Goal: Answer question/provide support: Share knowledge or assist other users

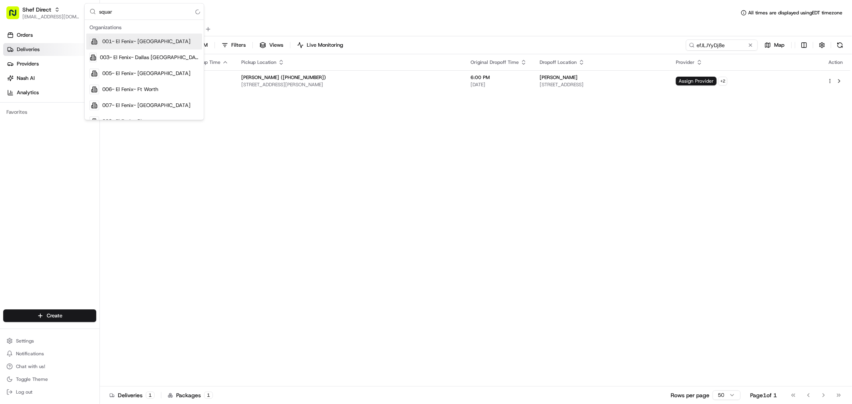
type input "square"
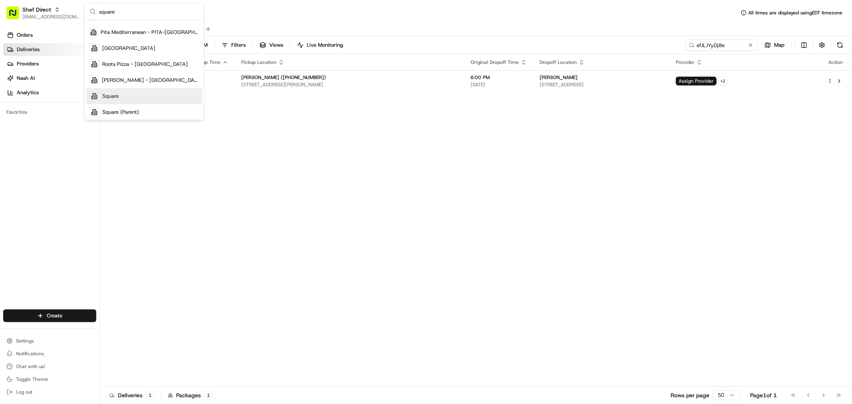
scroll to position [105, 0]
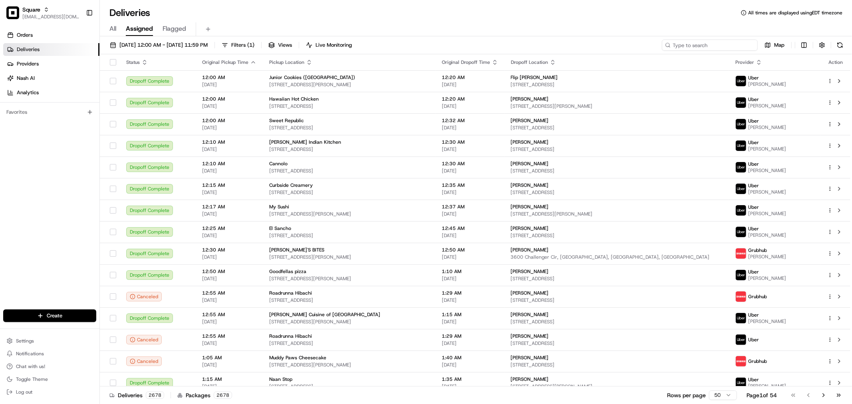
click at [728, 45] on input at bounding box center [710, 45] width 96 height 11
paste input "1295877"
type input "1295877"
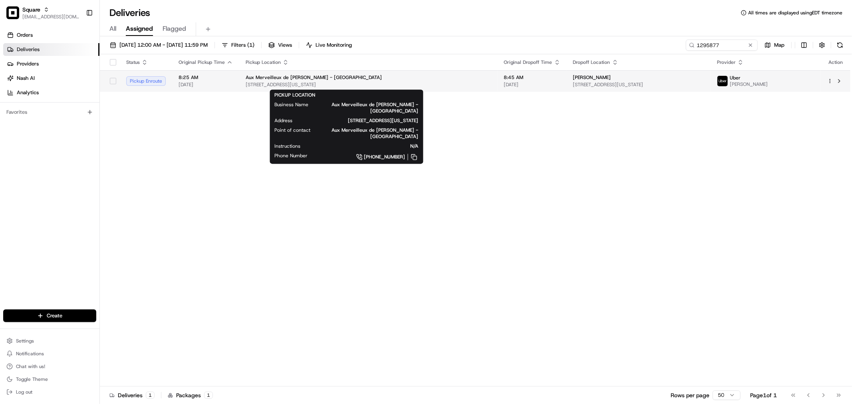
click at [356, 78] on div "Aux Merveilleux de [PERSON_NAME] - [GEOGRAPHIC_DATA]" at bounding box center [369, 77] width 246 height 6
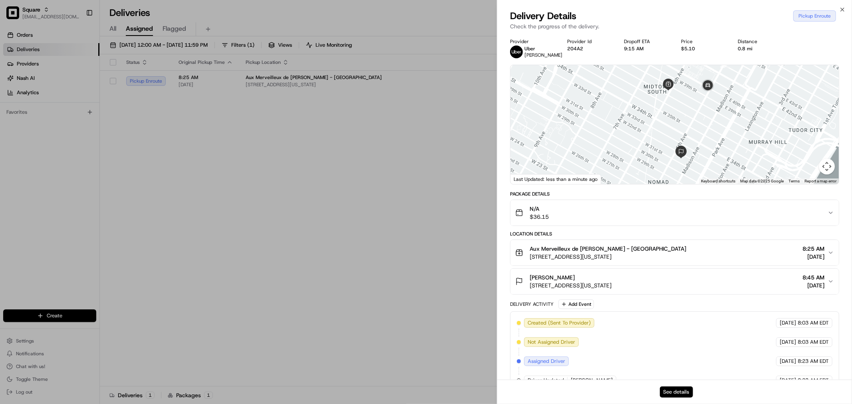
click at [677, 392] on button "See details" at bounding box center [676, 392] width 33 height 11
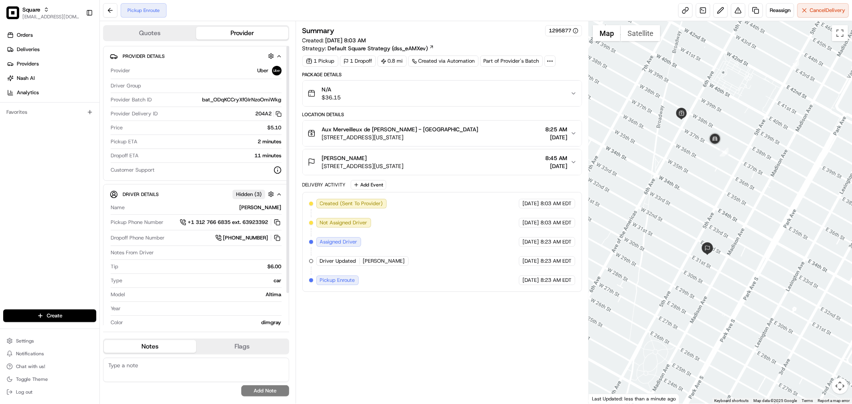
click at [249, 368] on textarea at bounding box center [196, 370] width 186 height 24
paste textarea "Type of Caller : merchant Reason for Call: drivers ETA Concern:`merchant called…"
type textarea "Type of Caller : merchant Reason for Call: drivers ETA Concern:`merchant called…"
click at [260, 389] on button "Add Note" at bounding box center [265, 391] width 48 height 11
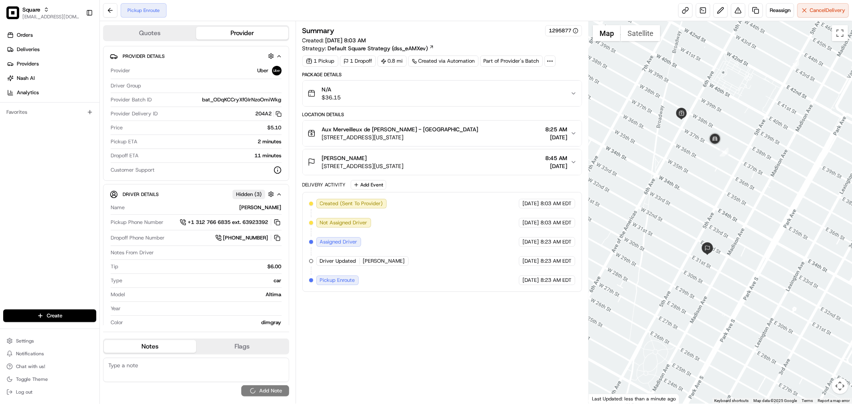
scroll to position [0, 0]
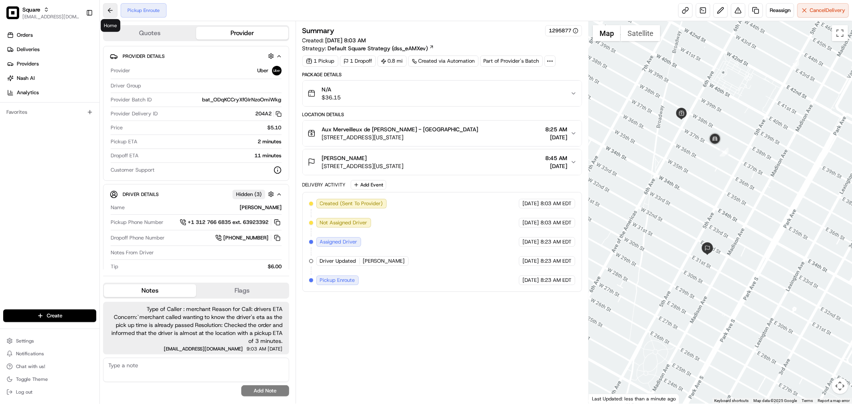
click at [111, 12] on button at bounding box center [110, 10] width 14 height 14
